Goal: Task Accomplishment & Management: Manage account settings

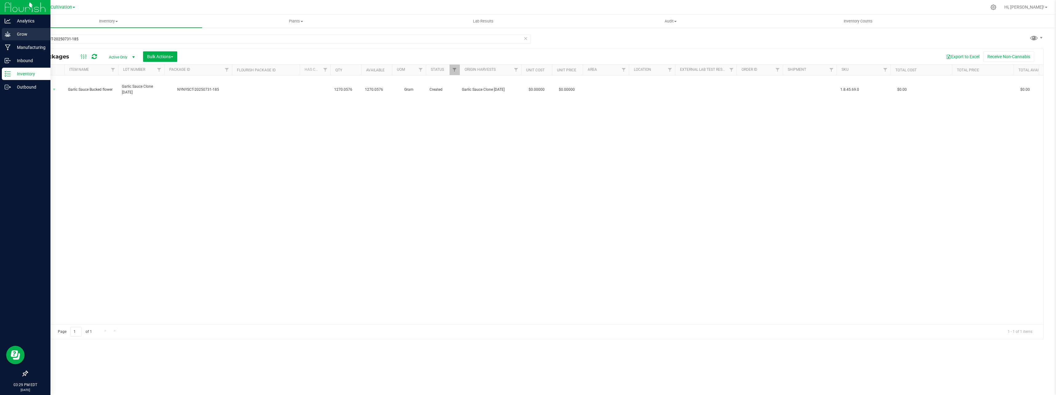
click at [14, 33] on p "Grow" at bounding box center [29, 33] width 37 height 7
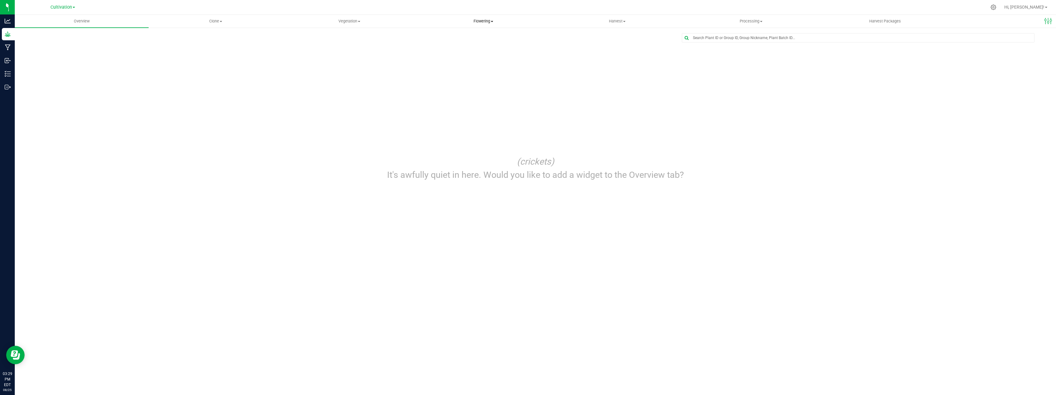
click at [492, 23] on span "Flowering" at bounding box center [483, 21] width 133 height 6
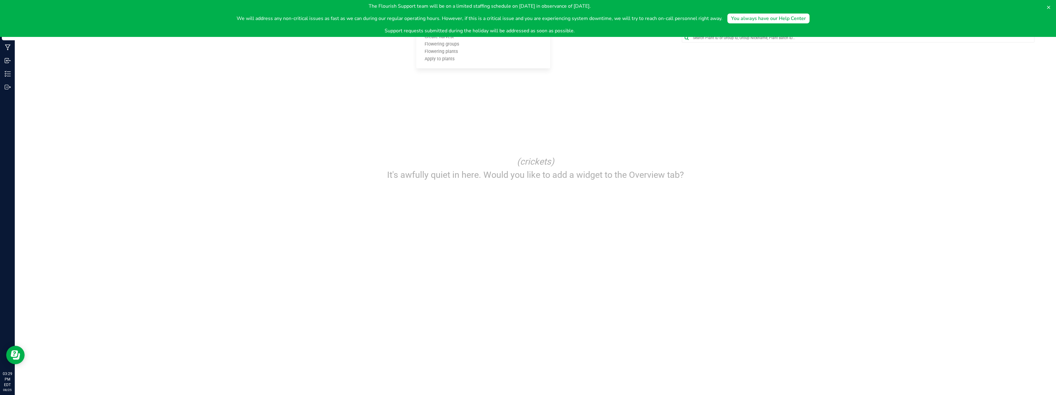
click at [486, 107] on div "Edit dashboard (crickets) It's awfully quiet in here. Would you like to add a w…" at bounding box center [535, 112] width 1017 height 158
click at [1050, 6] on icon at bounding box center [1048, 7] width 3 height 3
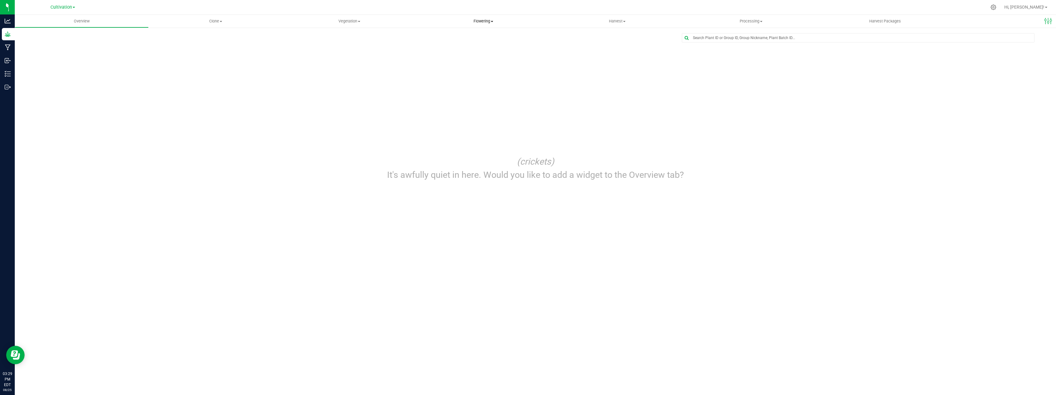
click at [491, 21] on span at bounding box center [492, 21] width 2 height 1
click at [456, 53] on span "Flowering plants" at bounding box center [441, 51] width 50 height 5
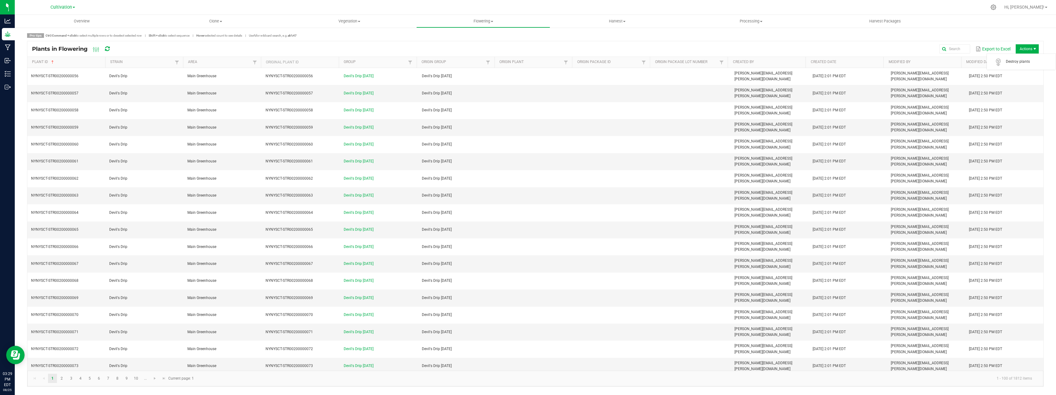
click at [1027, 47] on span "Actions" at bounding box center [1027, 48] width 23 height 9
click at [1030, 46] on span "Actions" at bounding box center [1027, 48] width 23 height 9
click at [860, 48] on div "Export to Excel Actions" at bounding box center [579, 49] width 919 height 10
click at [496, 21] on span "Flowering" at bounding box center [483, 21] width 133 height 6
click at [438, 38] on span "Create harvest" at bounding box center [439, 36] width 46 height 5
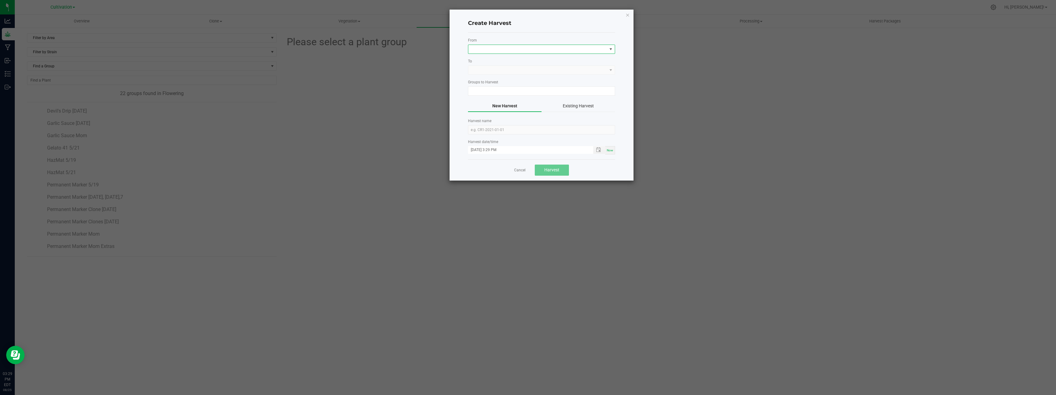
click at [491, 46] on span at bounding box center [537, 49] width 139 height 9
click at [492, 74] on li "Main Greenhouse" at bounding box center [541, 75] width 146 height 10
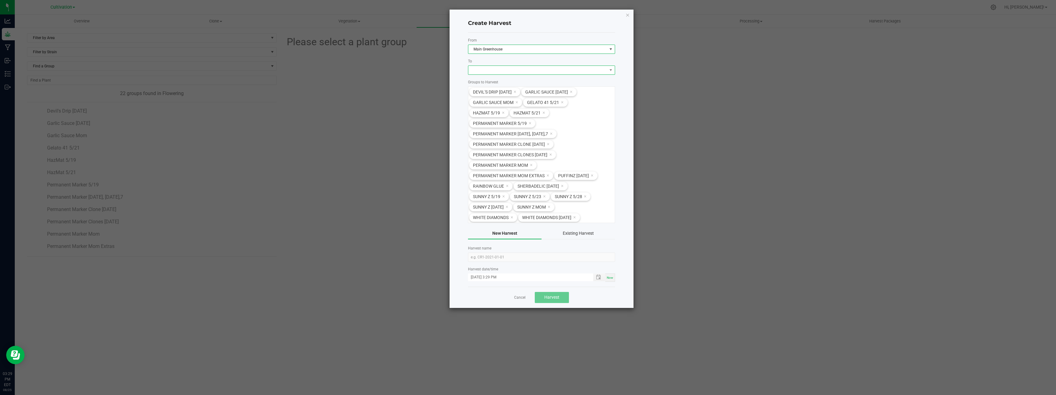
click at [492, 70] on span at bounding box center [537, 70] width 139 height 9
click at [494, 96] on li "Dry Room" at bounding box center [541, 96] width 146 height 10
click at [490, 258] on input "text" at bounding box center [541, 257] width 147 height 9
type input "Permanent marker 8/21"
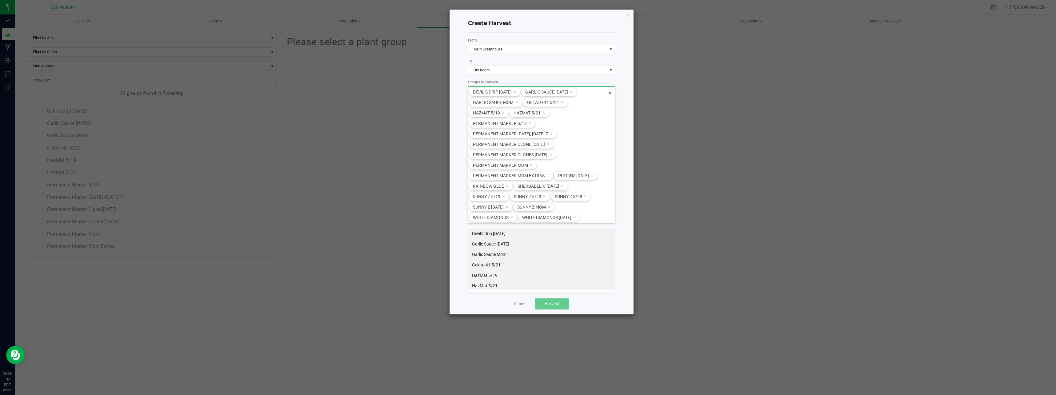
click at [612, 93] on div "Devil's Drip [DATE] Garlic Sauce [DATE] Garlic Sauce Mom Gelato 41 5/21 HazMat …" at bounding box center [541, 154] width 147 height 137
click at [612, 92] on div "Devil's Drip [DATE] Garlic Sauce [DATE] Garlic Sauce Mom Gelato 41 5/21 HazMat …" at bounding box center [541, 154] width 147 height 137
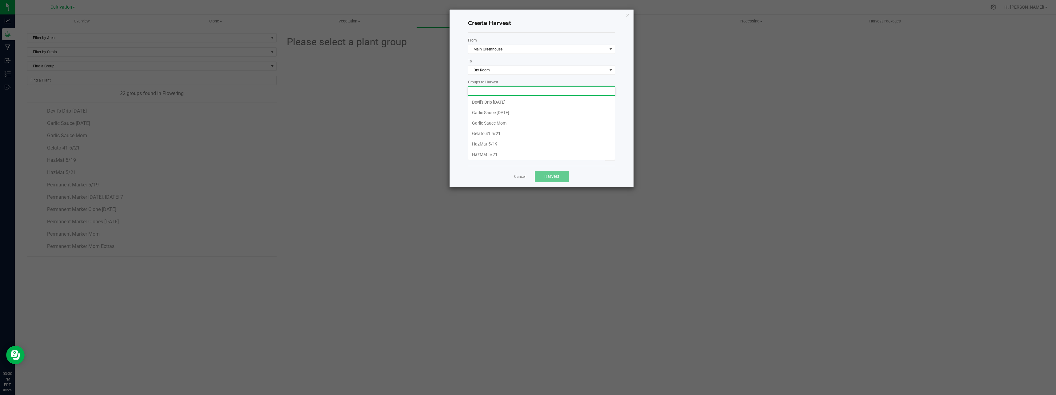
click at [565, 89] on input at bounding box center [537, 91] width 139 height 9
type input "0000299NYNYSCT-STR00800000299NYNYSCT-STR00800000282"
click at [518, 176] on link "Cancel" at bounding box center [519, 176] width 11 height 5
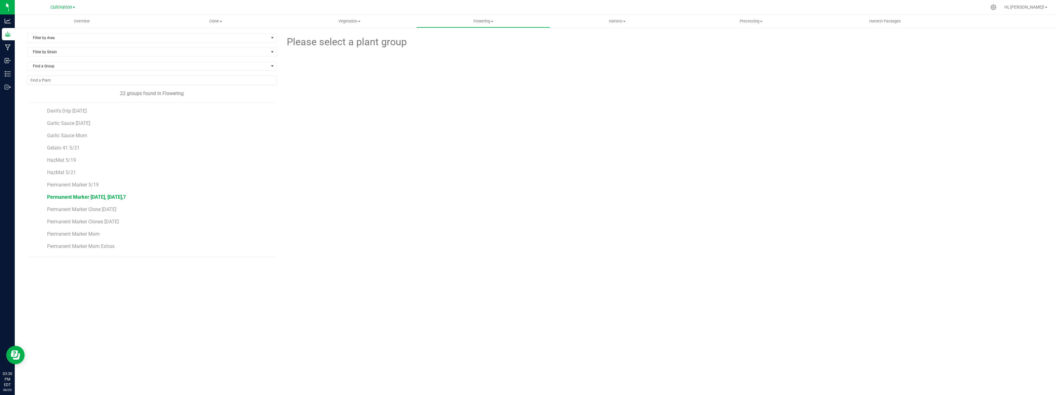
click at [119, 199] on span "Permanent Marker [DATE], [DATE],7" at bounding box center [86, 197] width 79 height 6
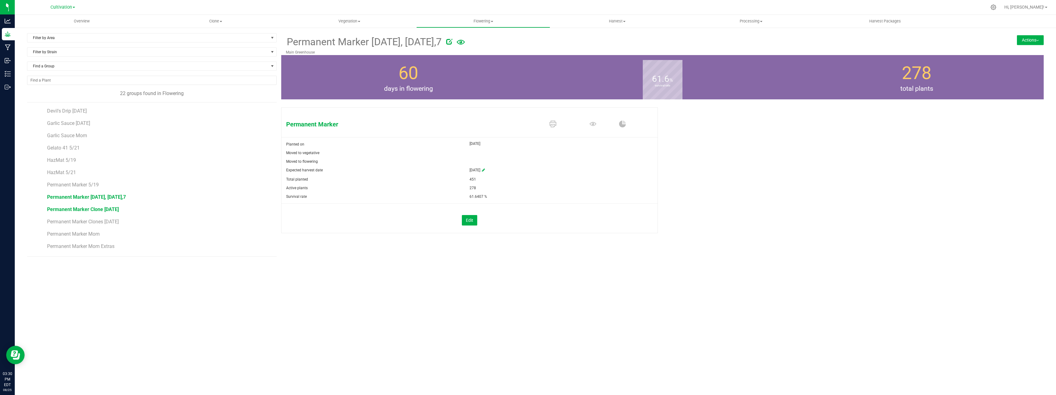
click at [87, 207] on span "Permanent Marker Clone [DATE]" at bounding box center [83, 210] width 72 height 6
click at [94, 222] on span "Permanent Marker Clones [DATE]" at bounding box center [84, 222] width 74 height 6
click at [116, 210] on span "Permanent Marker Clone [DATE]" at bounding box center [83, 210] width 72 height 6
click at [119, 198] on span "Permanent Marker [DATE], [DATE],7" at bounding box center [86, 197] width 79 height 6
click at [1030, 42] on button "Actions" at bounding box center [1030, 40] width 27 height 10
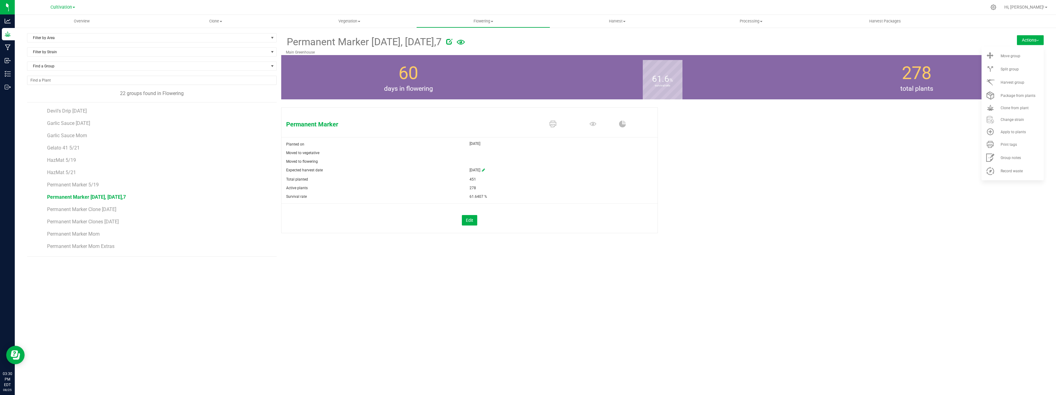
click at [853, 193] on div "Permanent Marker Planted on [DATE] Moved to vegetative Moved to flowering Expec…" at bounding box center [662, 177] width 763 height 144
click at [490, 24] on uib-tab-heading "Flowering Create harvest Flowering groups Flowering plants Apply to plants" at bounding box center [483, 21] width 133 height 12
click at [451, 52] on span "Flowering plants" at bounding box center [441, 51] width 50 height 5
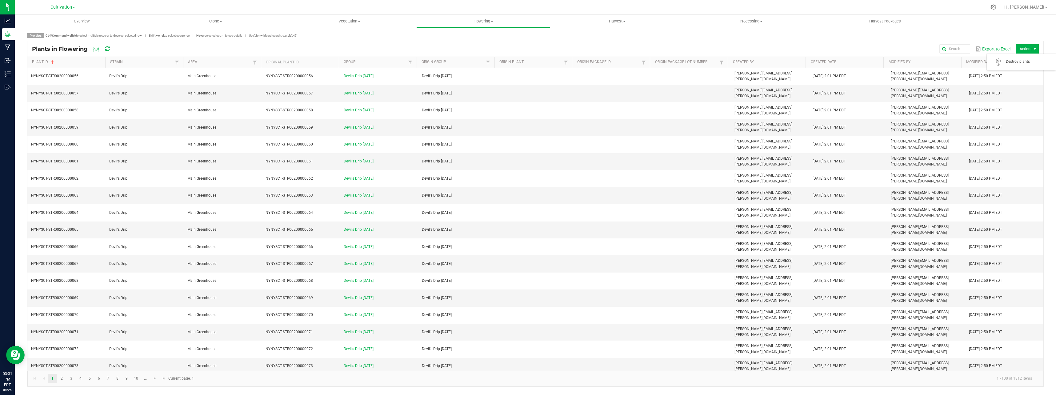
click at [1029, 49] on span "Actions" at bounding box center [1027, 48] width 23 height 9
click at [813, 40] on div "Pro tips Ctrl/Command + click to select multiple rows or to deselect selected r…" at bounding box center [535, 210] width 1017 height 354
click at [479, 22] on span "Flowering" at bounding box center [483, 21] width 133 height 6
click at [620, 22] on span "Harvest" at bounding box center [617, 21] width 133 height 6
click at [491, 21] on span "Flowering" at bounding box center [483, 21] width 133 height 6
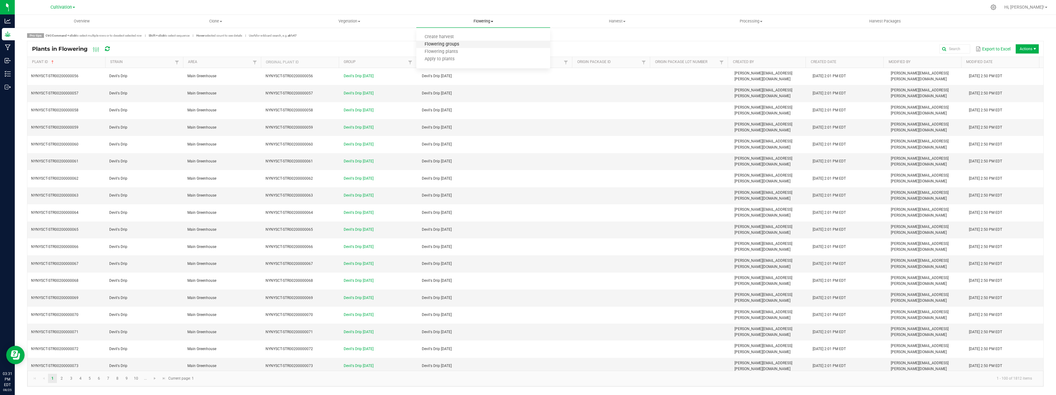
click at [464, 45] on span "Flowering groups" at bounding box center [441, 44] width 51 height 5
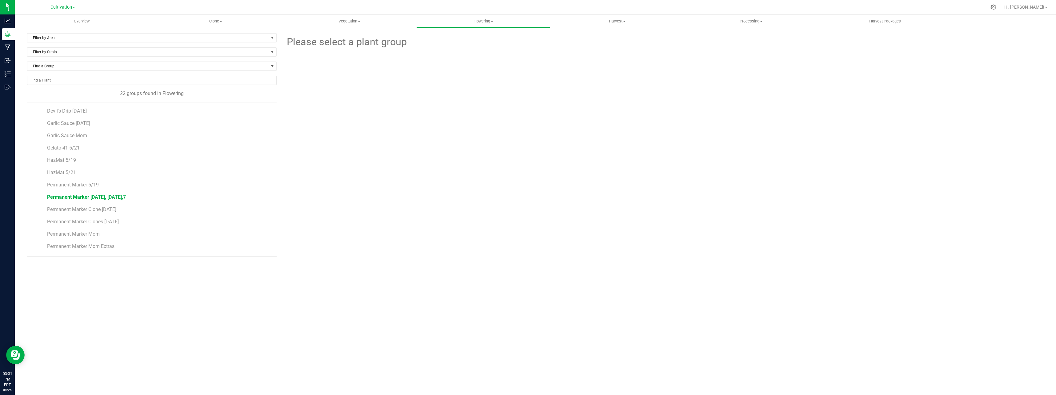
click at [88, 196] on span "Permanent Marker [DATE], [DATE],7" at bounding box center [86, 197] width 79 height 6
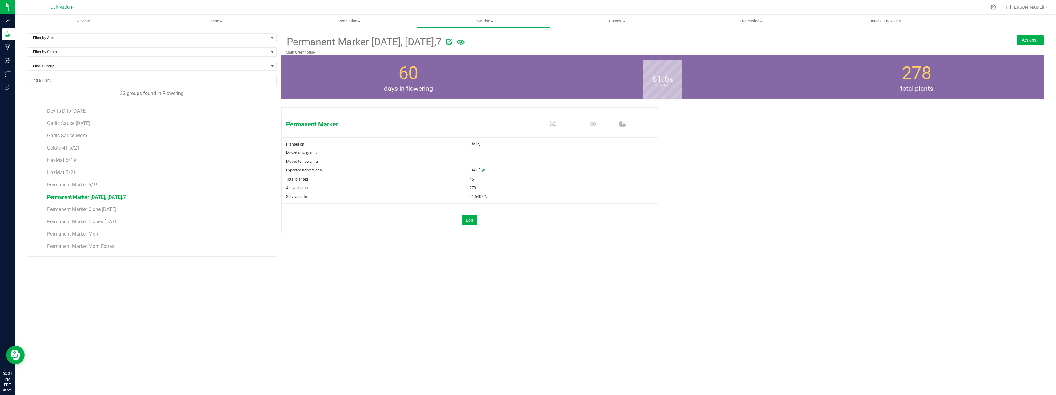
click at [1029, 37] on button "Actions" at bounding box center [1030, 40] width 27 height 10
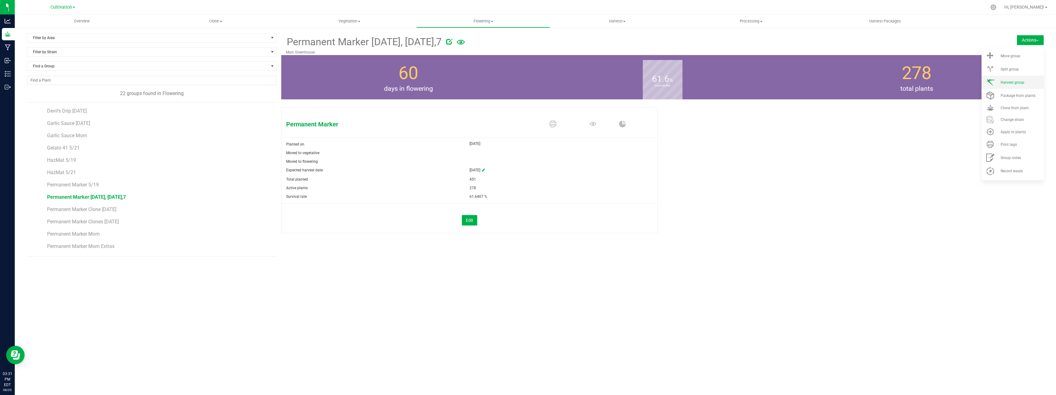
click at [1023, 78] on li "Harvest group" at bounding box center [1013, 82] width 62 height 13
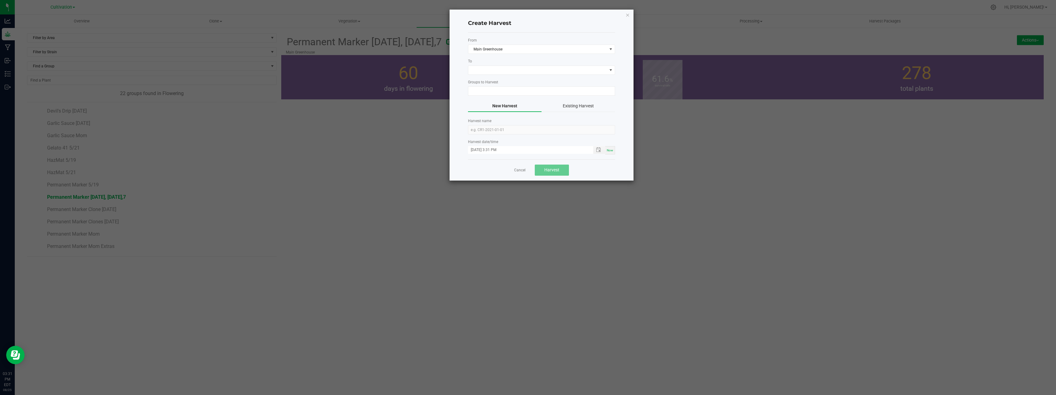
type input "Permanent Marker [DATE], [DATE],7"
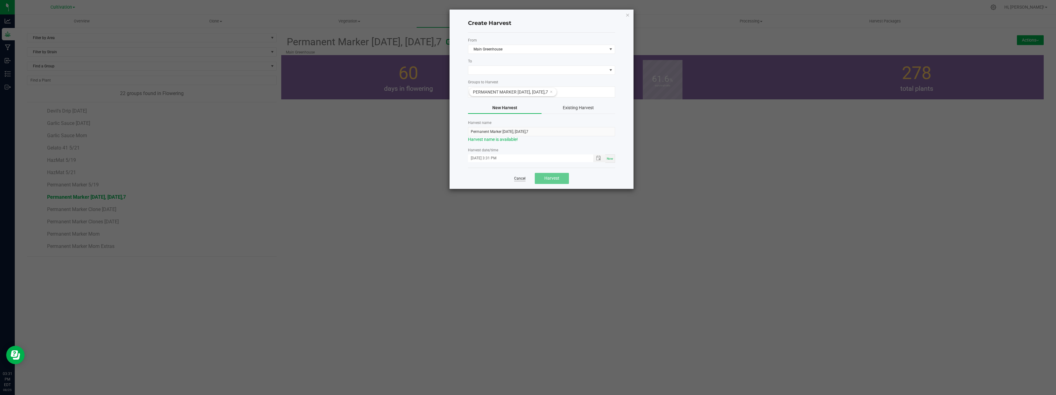
click at [519, 179] on link "Cancel" at bounding box center [519, 178] width 11 height 5
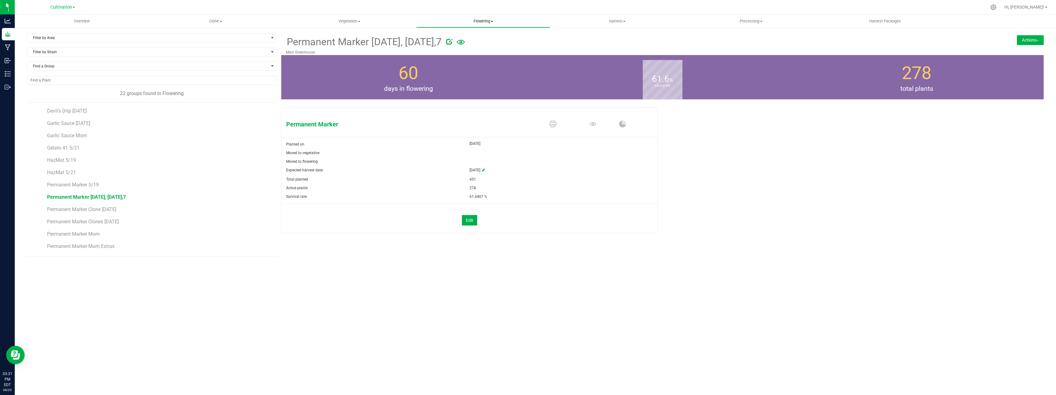
click at [491, 24] on uib-tab-heading "Flowering Create harvest Flowering groups Flowering plants Apply to plants" at bounding box center [483, 21] width 133 height 12
click at [442, 36] on span "Create harvest" at bounding box center [439, 36] width 46 height 5
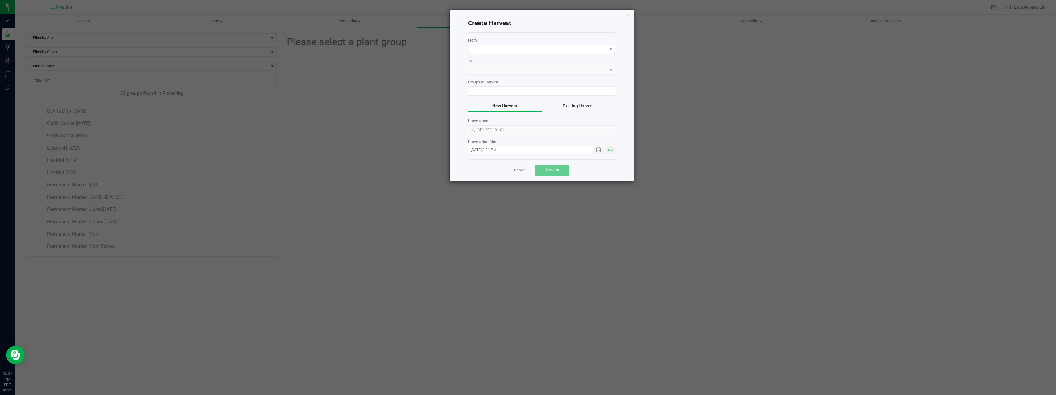
click at [490, 52] on span at bounding box center [537, 49] width 139 height 9
click at [493, 78] on li "Main Greenhouse" at bounding box center [541, 75] width 146 height 10
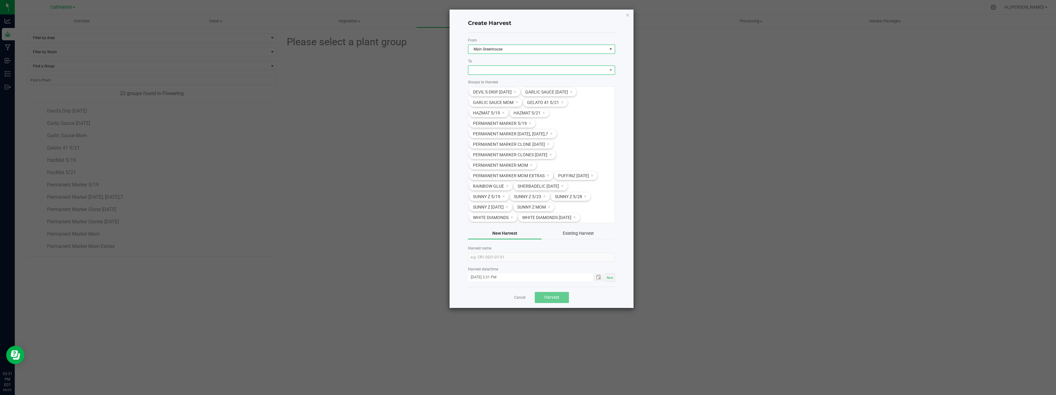
click at [493, 68] on span at bounding box center [537, 70] width 139 height 9
click at [487, 95] on li "Dry Room" at bounding box center [541, 96] width 146 height 10
click at [612, 93] on div "Devil's Drip [DATE] Garlic Sauce [DATE] Garlic Sauce Mom Gelato 41 5/21 HazMat …" at bounding box center [541, 154] width 147 height 137
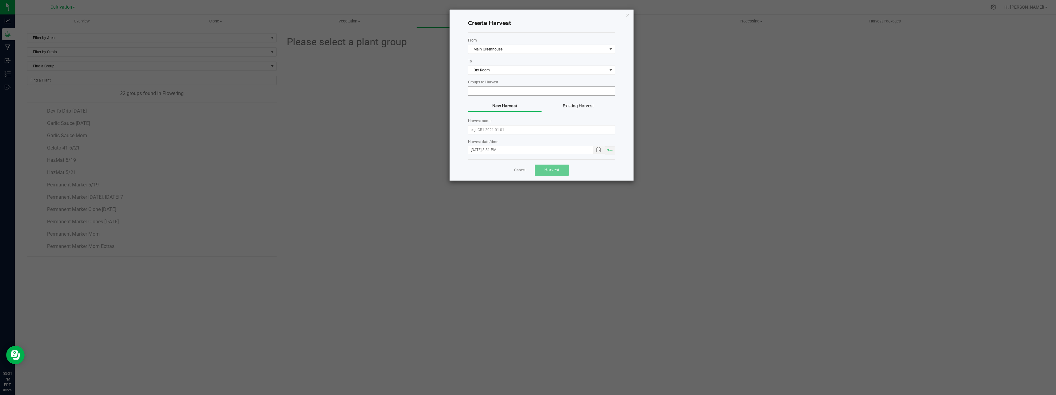
click at [537, 90] on input at bounding box center [537, 91] width 139 height 9
type input "NYNYSCT-STR00800000299"
click at [590, 164] on div "Cancel Harvest" at bounding box center [541, 169] width 147 height 21
click at [477, 93] on input at bounding box center [537, 91] width 139 height 9
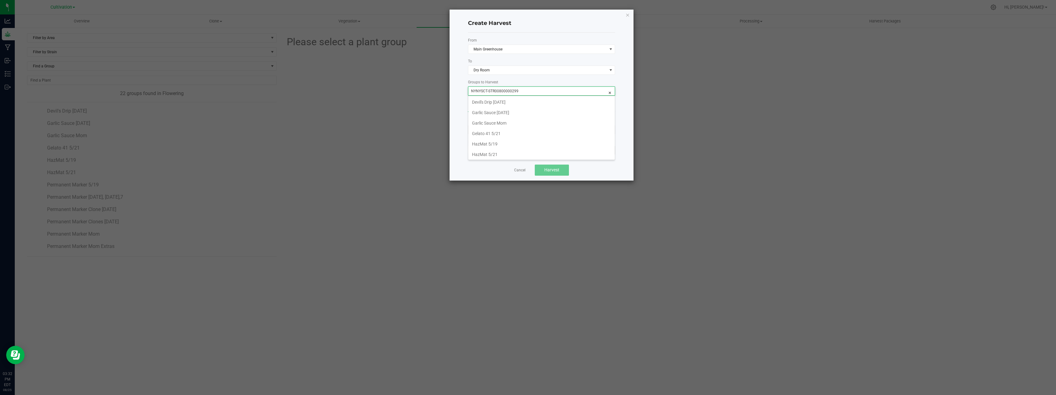
type input "NYNYSCT-STR00800000299"
click at [453, 126] on div "Create Harvest From [GEOGRAPHIC_DATA] To Dry Room Groups to Harvest New Harvest…" at bounding box center [542, 95] width 184 height 171
click at [485, 89] on input at bounding box center [537, 91] width 139 height 9
click at [527, 95] on input "NYNYSCT-STR00800000299" at bounding box center [537, 91] width 139 height 9
click at [528, 93] on input "NYNYSCT-STR00800000299" at bounding box center [537, 91] width 139 height 9
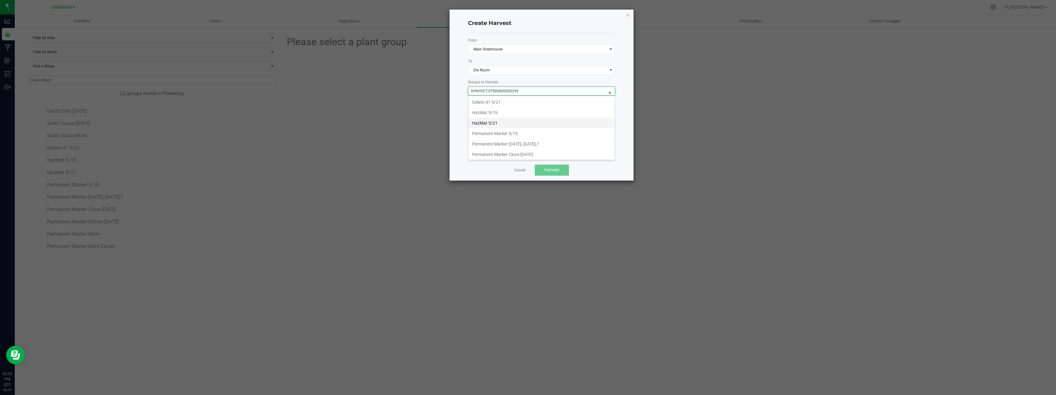
scroll to position [31, 0]
type input "NYNYSCT-STR00800000299"
click at [518, 173] on link "Cancel" at bounding box center [519, 170] width 11 height 5
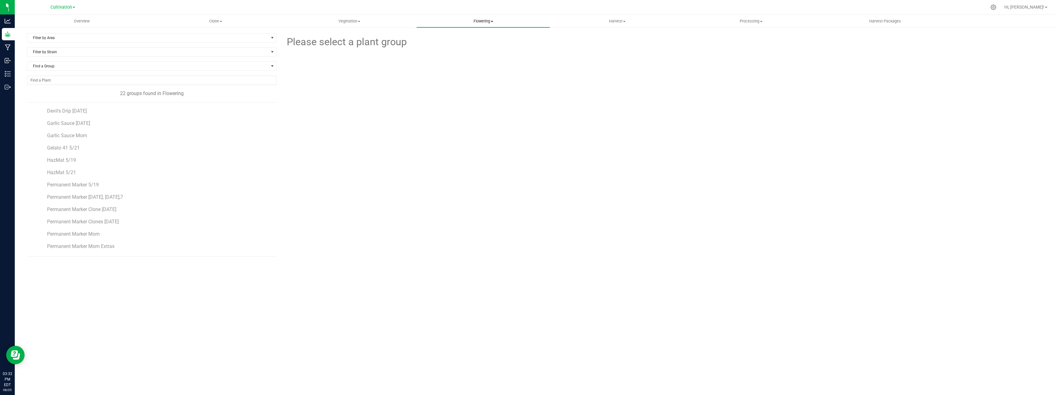
click at [490, 24] on uib-tab-heading "Flowering Create harvest Flowering groups Flowering plants Apply to plants" at bounding box center [483, 21] width 133 height 12
click at [449, 44] on span "Flowering groups" at bounding box center [441, 44] width 51 height 5
click at [116, 198] on span "Permanent Marker [DATE], [DATE],7" at bounding box center [86, 197] width 79 height 6
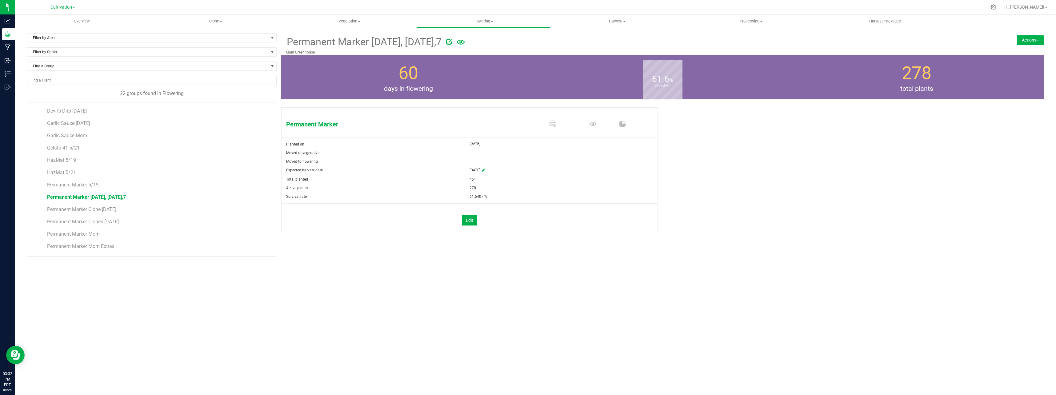
click at [1040, 42] on button "Actions" at bounding box center [1030, 40] width 27 height 10
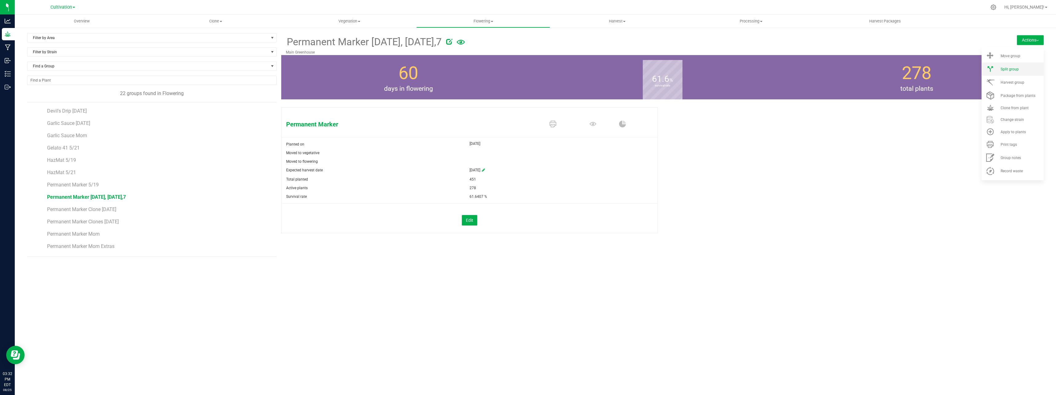
click at [1033, 69] on div "Split group" at bounding box center [1022, 69] width 42 height 4
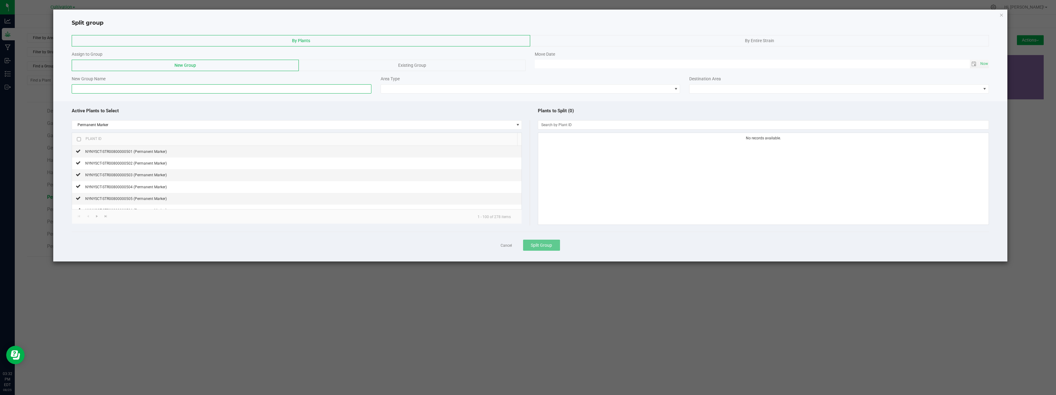
click at [268, 92] on input at bounding box center [221, 88] width 299 height 9
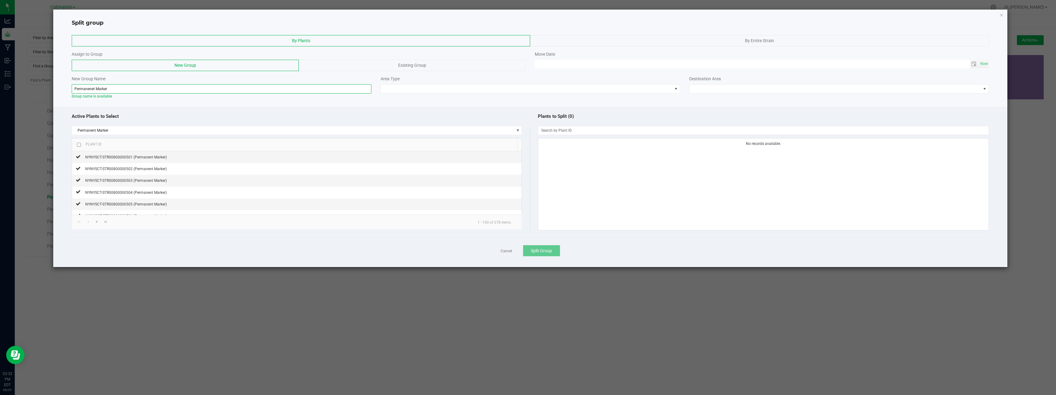
drag, startPoint x: 94, startPoint y: 88, endPoint x: 106, endPoint y: 90, distance: 11.3
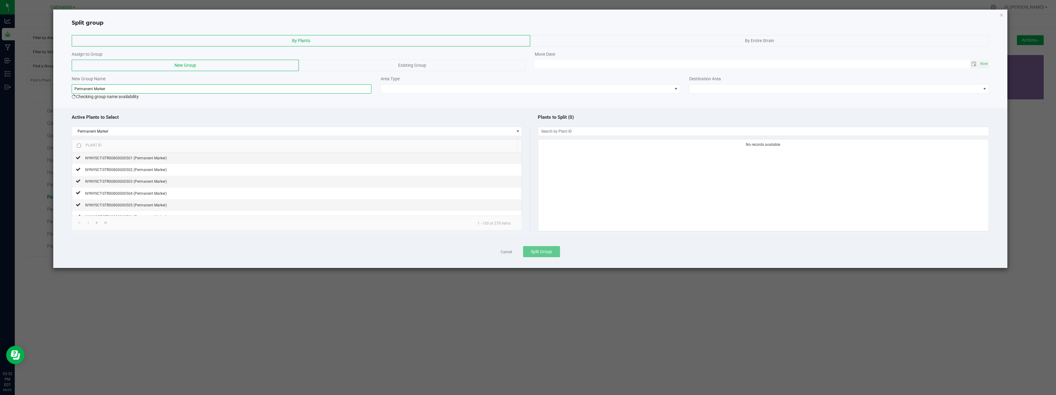
click at [106, 89] on input "Permanent Marker" at bounding box center [221, 88] width 299 height 9
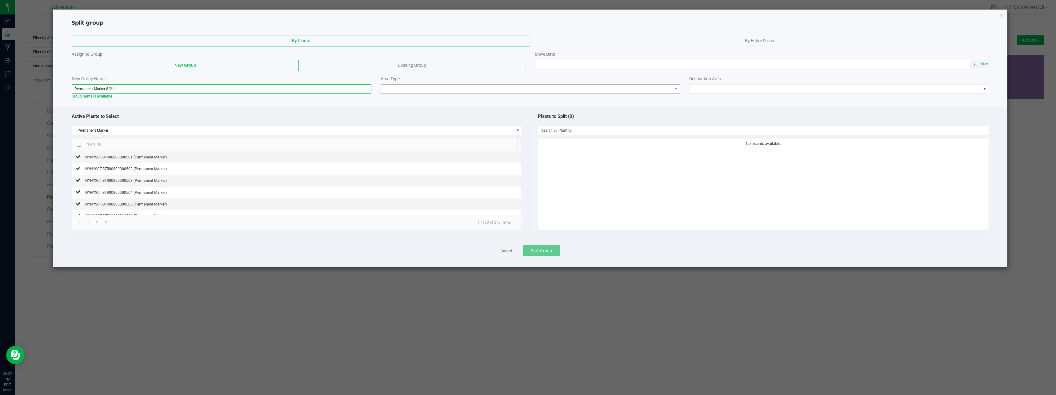
type input "Permanent Marker 8/21"
click at [492, 90] on span at bounding box center [526, 89] width 291 height 9
click at [416, 114] on li "Flowering" at bounding box center [530, 110] width 299 height 10
click at [972, 60] on span "Toggle calendar" at bounding box center [974, 64] width 9 height 9
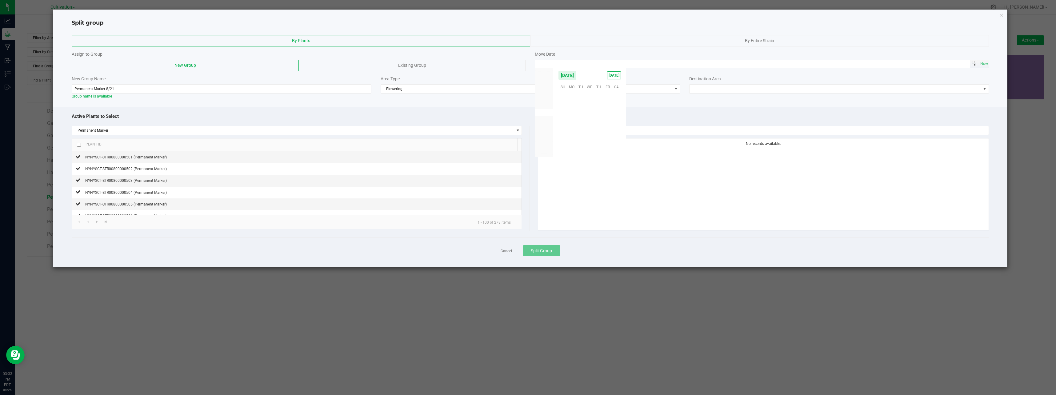
scroll to position [99745, 0]
click at [595, 125] on span "21" at bounding box center [598, 125] width 9 height 10
type input "[DATE] 12:00 AM"
click at [727, 83] on div "Destination Area" at bounding box center [839, 85] width 309 height 18
click at [728, 87] on span at bounding box center [835, 89] width 291 height 9
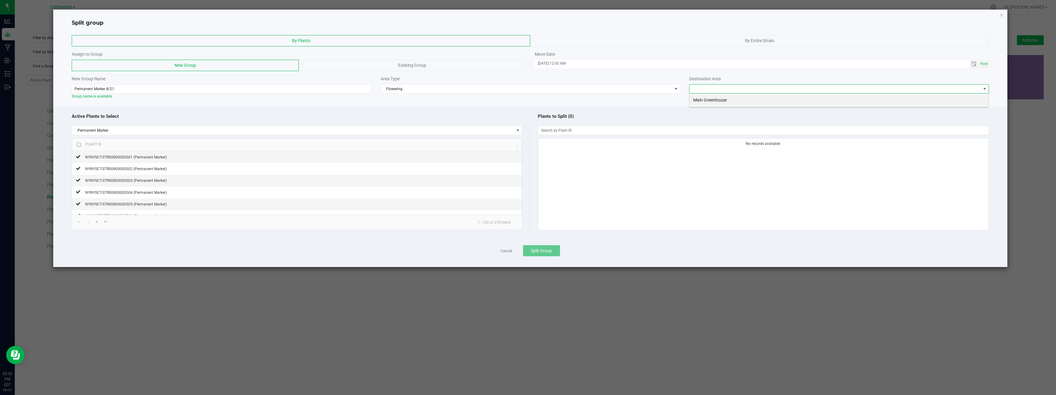
scroll to position [9, 300]
click at [728, 102] on li "Main Greenhouse" at bounding box center [839, 100] width 299 height 10
click at [583, 130] on input "NO DATA FOUND" at bounding box center [763, 130] width 450 height 9
type input "NYNYSCT-STR00800000299"
checkbox input "true"
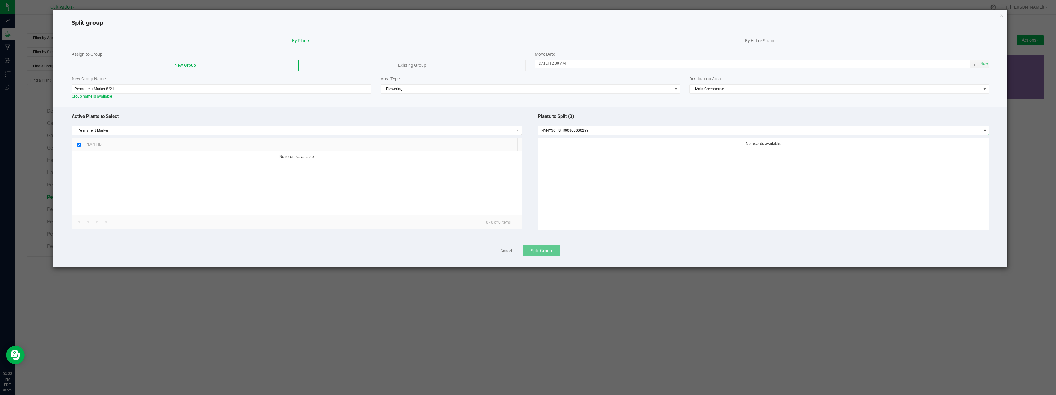
type input "NYNYSCT-STR00800000299"
click at [117, 130] on span "Permanent Marker" at bounding box center [293, 130] width 442 height 9
click at [122, 131] on span "Permanent Marker" at bounding box center [293, 130] width 442 height 9
click at [505, 252] on link "Cancel" at bounding box center [506, 251] width 11 height 5
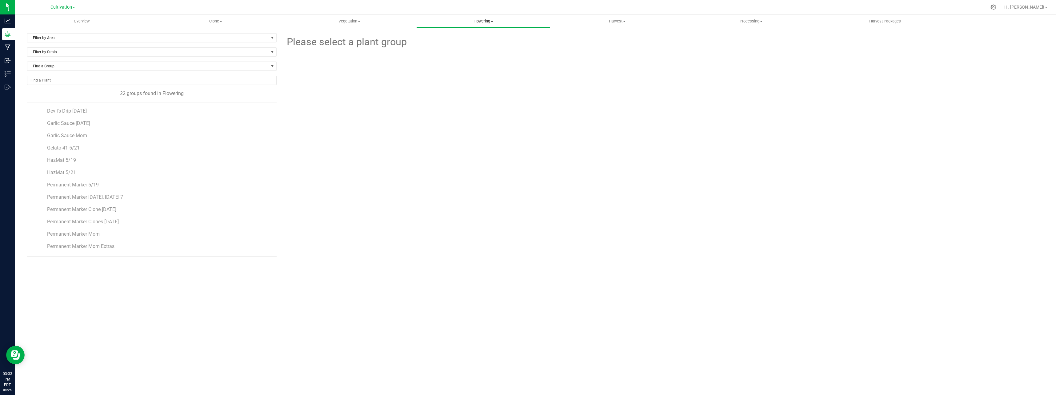
click at [490, 25] on uib-tab-heading "Flowering Create harvest Flowering groups Flowering plants Apply to plants" at bounding box center [483, 21] width 133 height 12
click at [454, 44] on span "Flowering groups" at bounding box center [441, 44] width 51 height 5
click at [479, 22] on span "Flowering" at bounding box center [483, 21] width 133 height 6
click at [459, 51] on span "Flowering plants" at bounding box center [441, 51] width 50 height 5
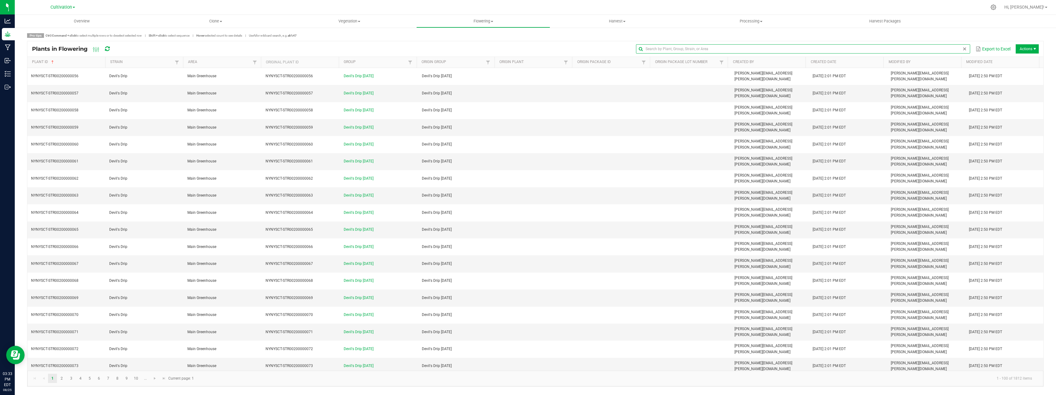
click at [951, 50] on input "text" at bounding box center [803, 48] width 334 height 9
type input "NYNYSCT-STR00800000299"
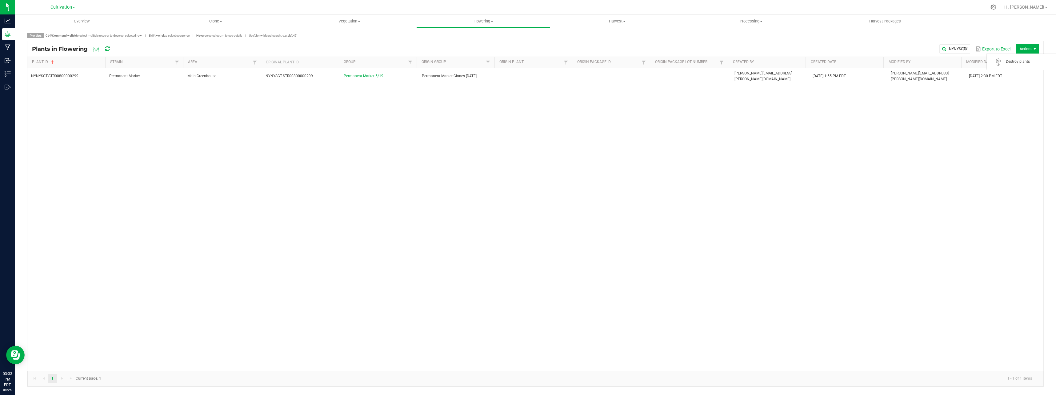
click at [1030, 48] on span "Actions" at bounding box center [1027, 48] width 23 height 9
click at [1000, 109] on div "NYNYSCT-STR00800000299 Permanent Marker [GEOGRAPHIC_DATA] NYNYSCT-STR0080000029…" at bounding box center [535, 219] width 1016 height 303
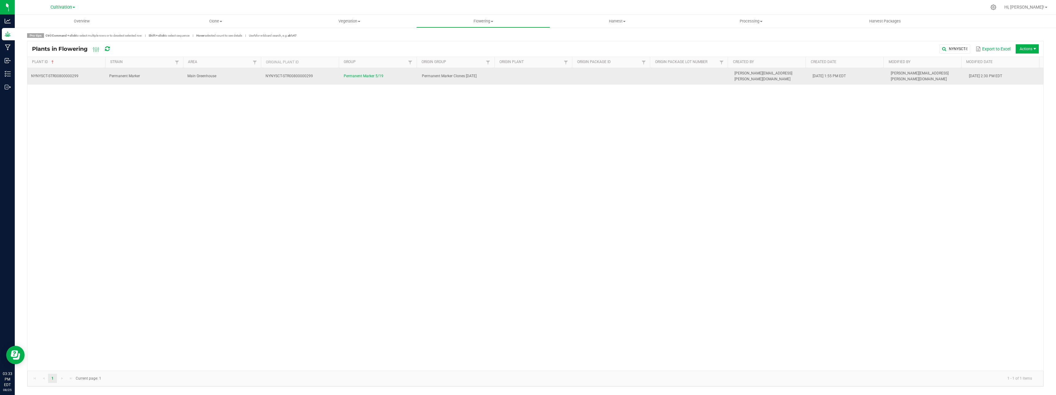
click at [892, 72] on span "[PERSON_NAME][EMAIL_ADDRESS][PERSON_NAME][DOMAIN_NAME]" at bounding box center [920, 76] width 58 height 10
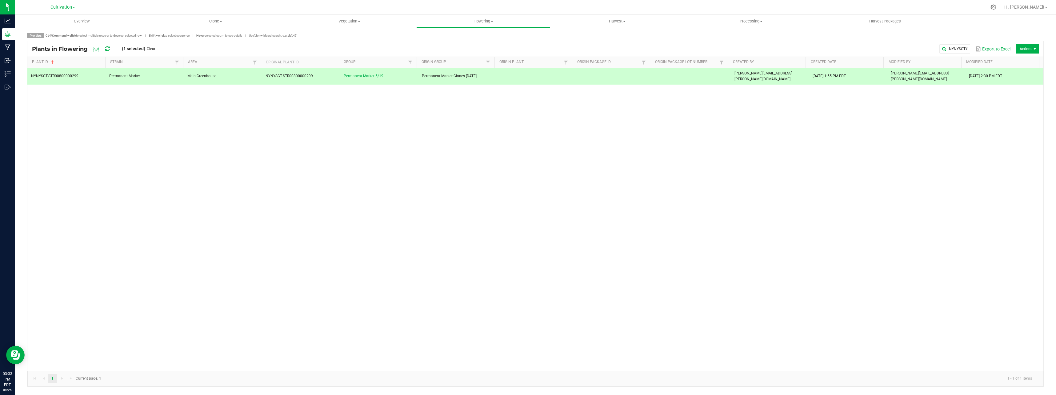
drag, startPoint x: 106, startPoint y: 74, endPoint x: 88, endPoint y: 79, distance: 18.8
click at [88, 79] on div "NYNYSCT-STR00800000299 Permanent Marker [GEOGRAPHIC_DATA] NYNYSCT-STR0080000029…" at bounding box center [535, 219] width 1016 height 303
click at [77, 75] on span "NYNYSCT-STR00800000299" at bounding box center [54, 76] width 47 height 4
click at [117, 74] on span "Permanent Marker" at bounding box center [124, 76] width 31 height 4
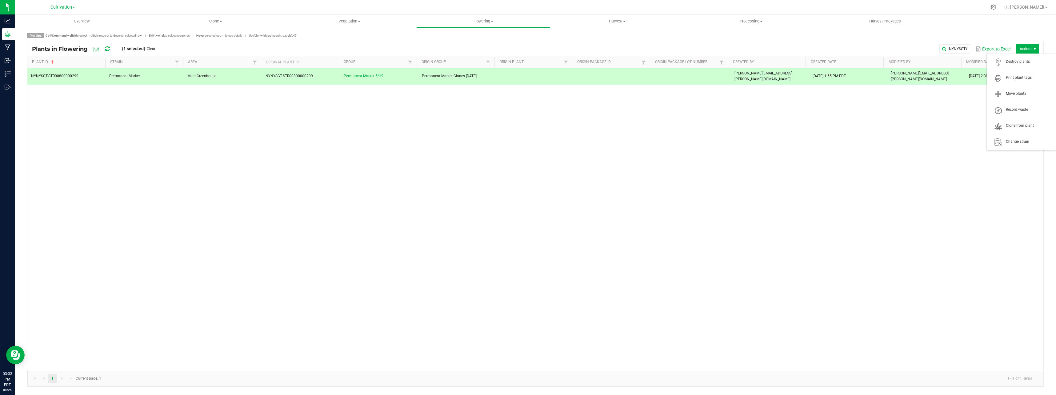
click at [1024, 46] on span "Actions" at bounding box center [1027, 48] width 23 height 9
click at [735, 176] on div "NYNYSCT-STR00800000299 Permanent Marker [GEOGRAPHIC_DATA] NYNYSCT-STR0080000029…" at bounding box center [535, 219] width 1016 height 303
click at [481, 21] on span "Flowering" at bounding box center [483, 21] width 133 height 6
